Goal: Check status: Check status

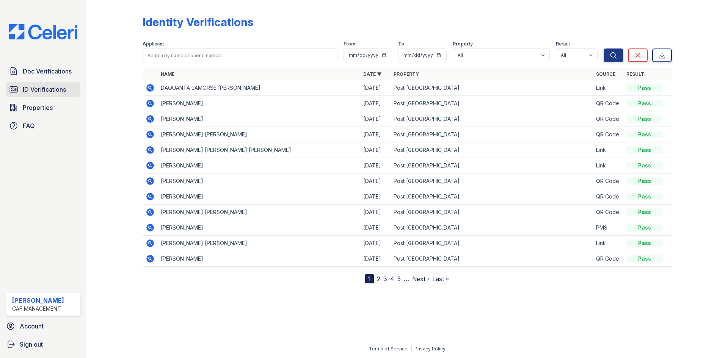
click at [52, 90] on span "ID Verifications" at bounding box center [44, 89] width 43 height 9
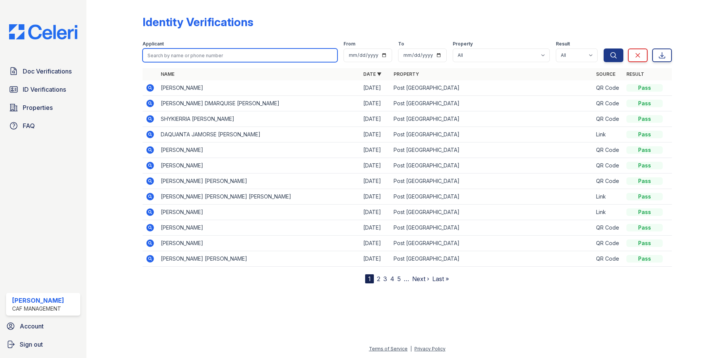
click at [158, 56] on input "search" at bounding box center [240, 56] width 195 height 14
type input "timothy"
click at [604, 49] on button "Search" at bounding box center [614, 56] width 20 height 14
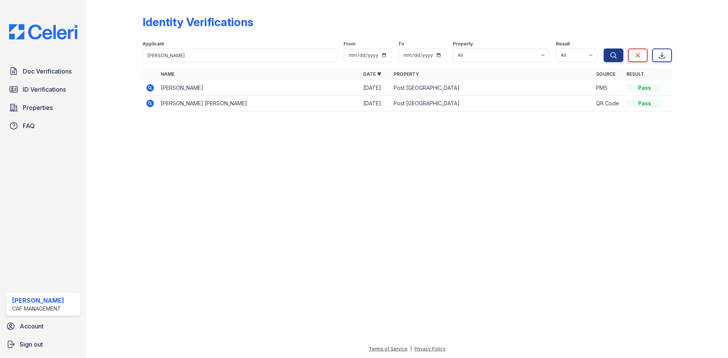
click at [148, 89] on icon at bounding box center [150, 88] width 8 height 8
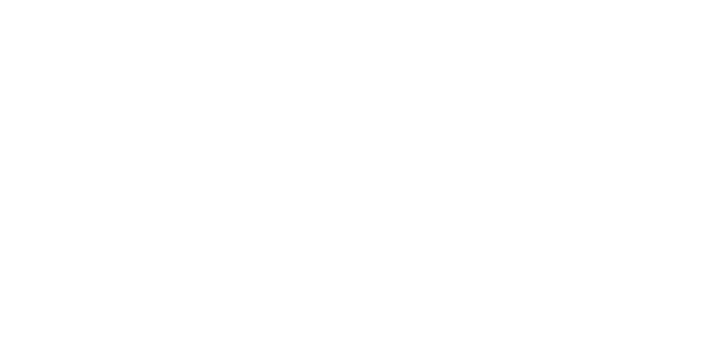
click at [151, 0] on html at bounding box center [364, 0] width 728 height 0
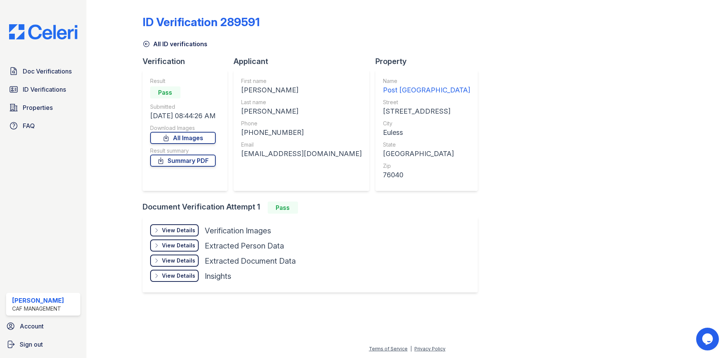
click at [182, 230] on div "View Details" at bounding box center [178, 231] width 33 height 8
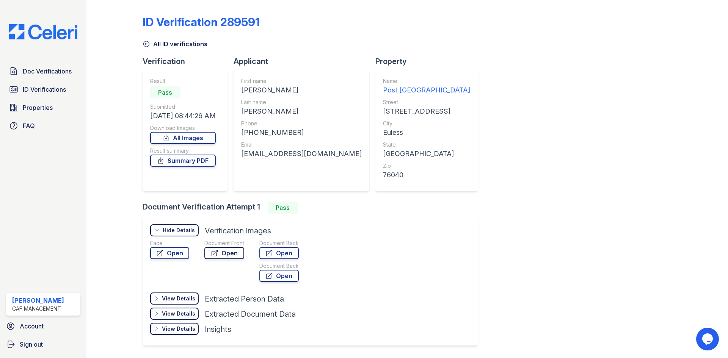
click at [217, 253] on icon at bounding box center [215, 253] width 8 height 8
click at [163, 251] on icon at bounding box center [160, 253] width 8 height 8
click at [34, 85] on span "ID Verifications" at bounding box center [44, 89] width 43 height 9
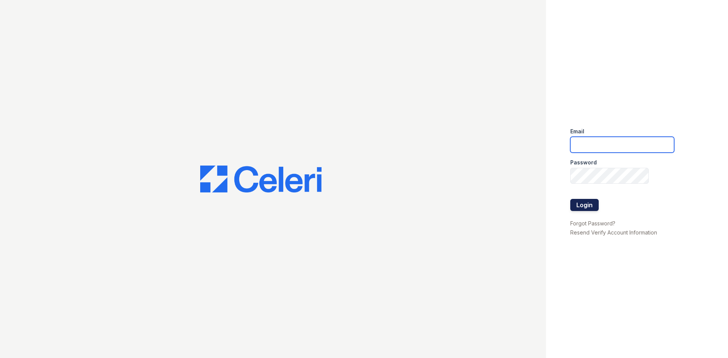
type input "postoak2@cafmanagement.com"
click at [585, 205] on button "Login" at bounding box center [584, 205] width 28 height 12
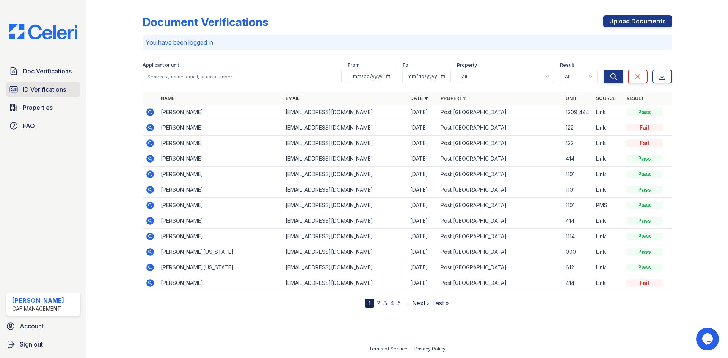
click at [56, 88] on span "ID Verifications" at bounding box center [44, 89] width 43 height 9
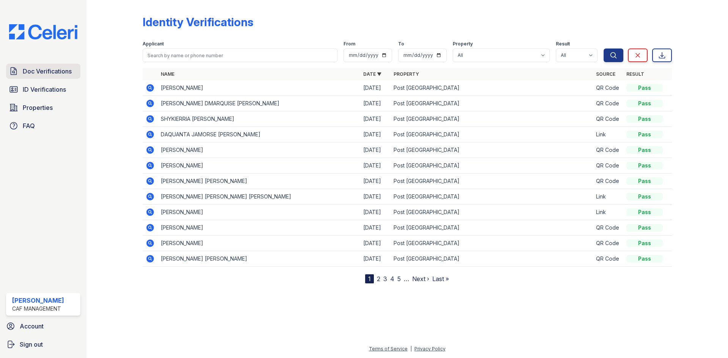
click at [59, 71] on span "Doc Verifications" at bounding box center [47, 71] width 49 height 9
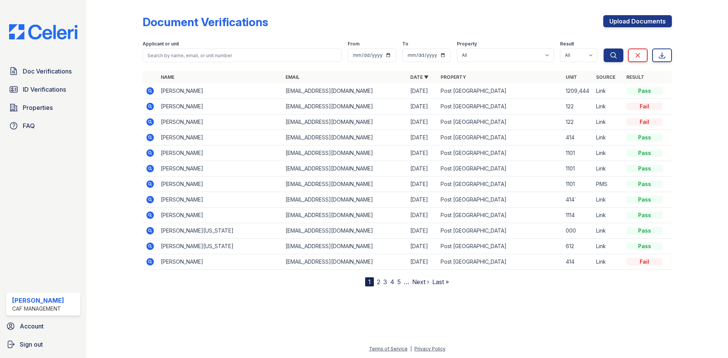
click at [151, 106] on icon at bounding box center [150, 107] width 8 height 8
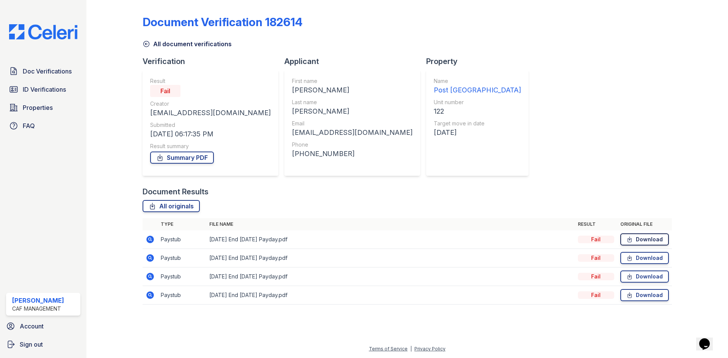
click at [654, 241] on link "Download" at bounding box center [644, 240] width 49 height 12
click at [192, 155] on link "Summary PDF" at bounding box center [182, 158] width 64 height 12
click at [35, 91] on span "ID Verifications" at bounding box center [44, 89] width 43 height 9
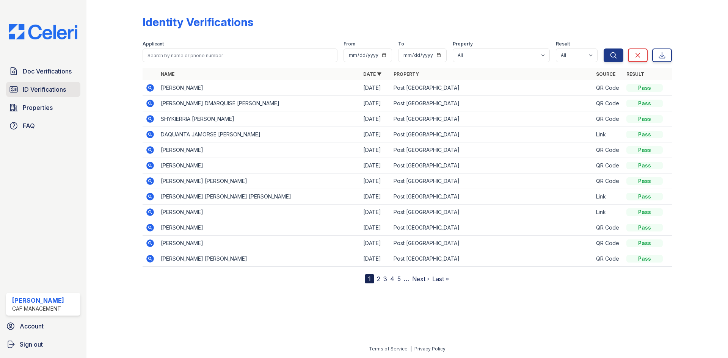
click at [30, 85] on link "ID Verifications" at bounding box center [43, 89] width 74 height 15
click at [146, 133] on icon at bounding box center [150, 134] width 9 height 9
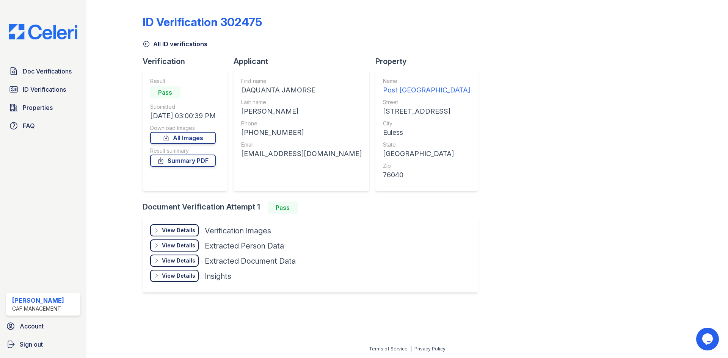
click at [189, 230] on div "View Details" at bounding box center [178, 231] width 33 height 8
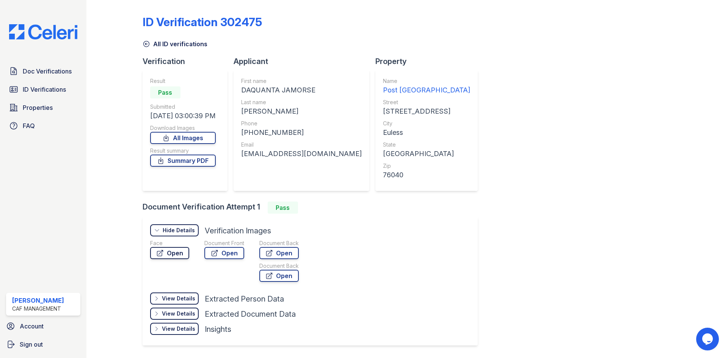
click at [176, 251] on link "Open" at bounding box center [169, 253] width 39 height 12
click at [229, 254] on link "Open" at bounding box center [224, 253] width 40 height 12
